Goal: Task Accomplishment & Management: Use online tool/utility

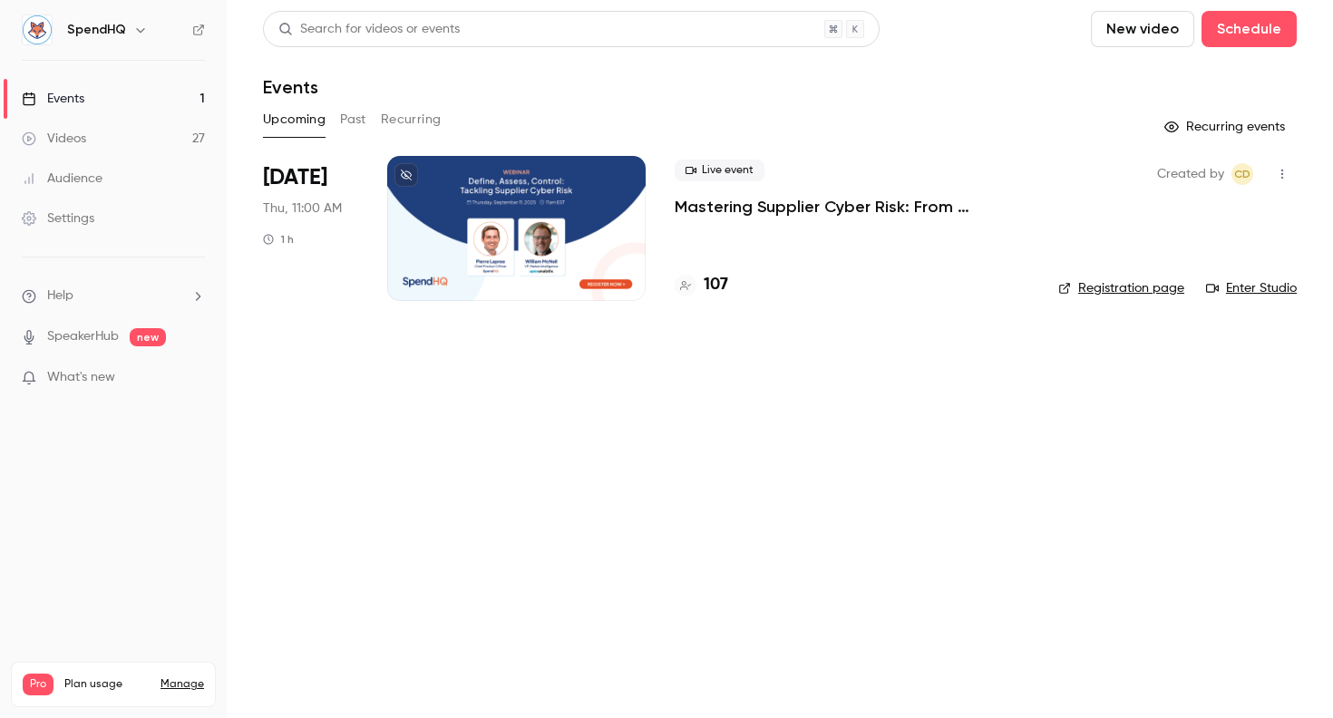
click at [753, 187] on div "Live event Mastering Supplier Cyber Risk: From Uncertainty to Action" at bounding box center [851, 189] width 354 height 58
click at [754, 190] on div "Live event Mastering Supplier Cyber Risk: From Uncertainty to Action" at bounding box center [851, 189] width 354 height 58
click at [746, 208] on p "Mastering Supplier Cyber Risk: From Uncertainty to Action" at bounding box center [851, 207] width 354 height 22
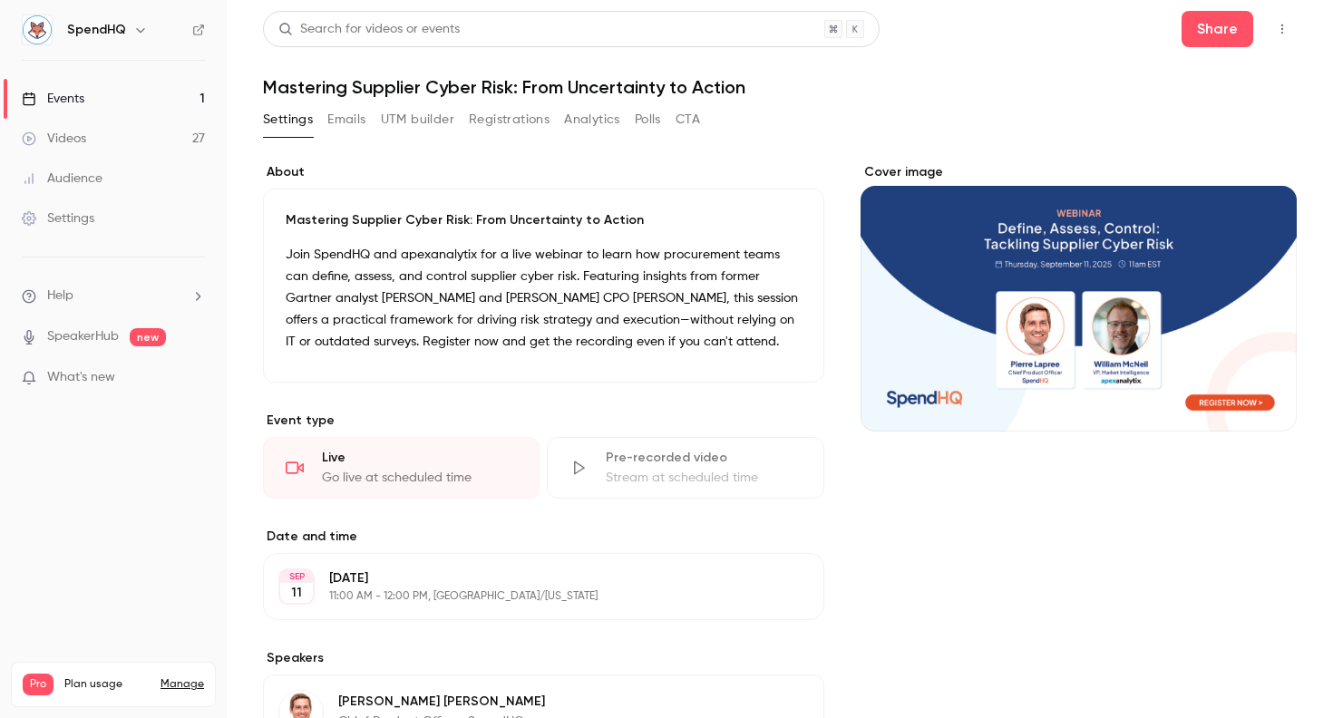
click at [395, 126] on button "UTM builder" at bounding box center [417, 119] width 73 height 29
